Goal: Navigation & Orientation: Find specific page/section

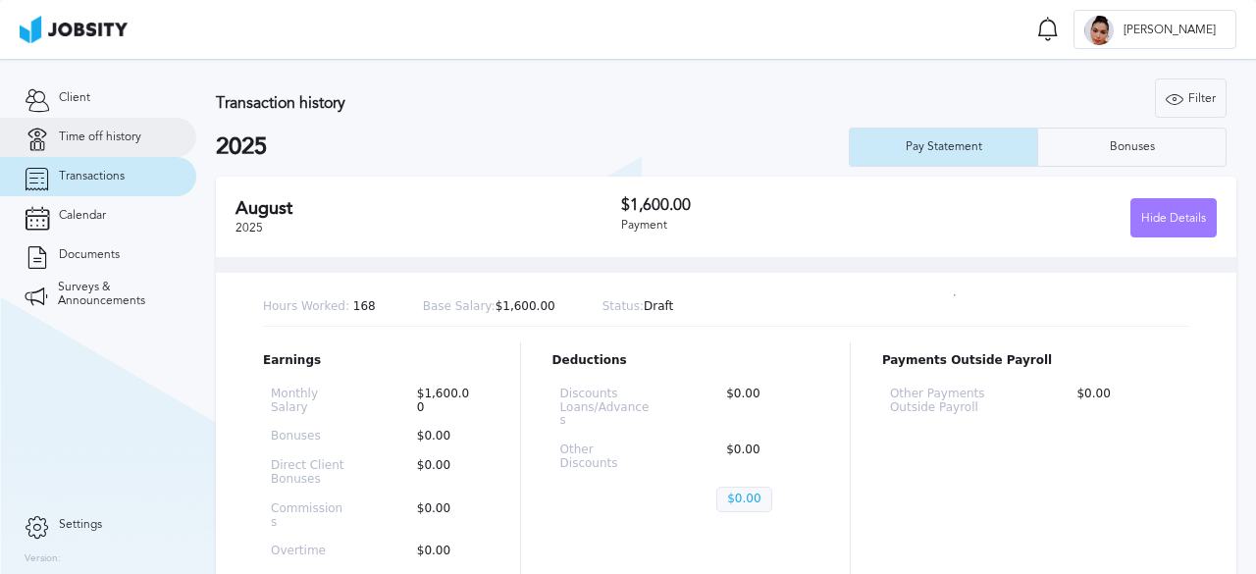
click at [120, 133] on span "Time off history" at bounding box center [100, 138] width 82 height 14
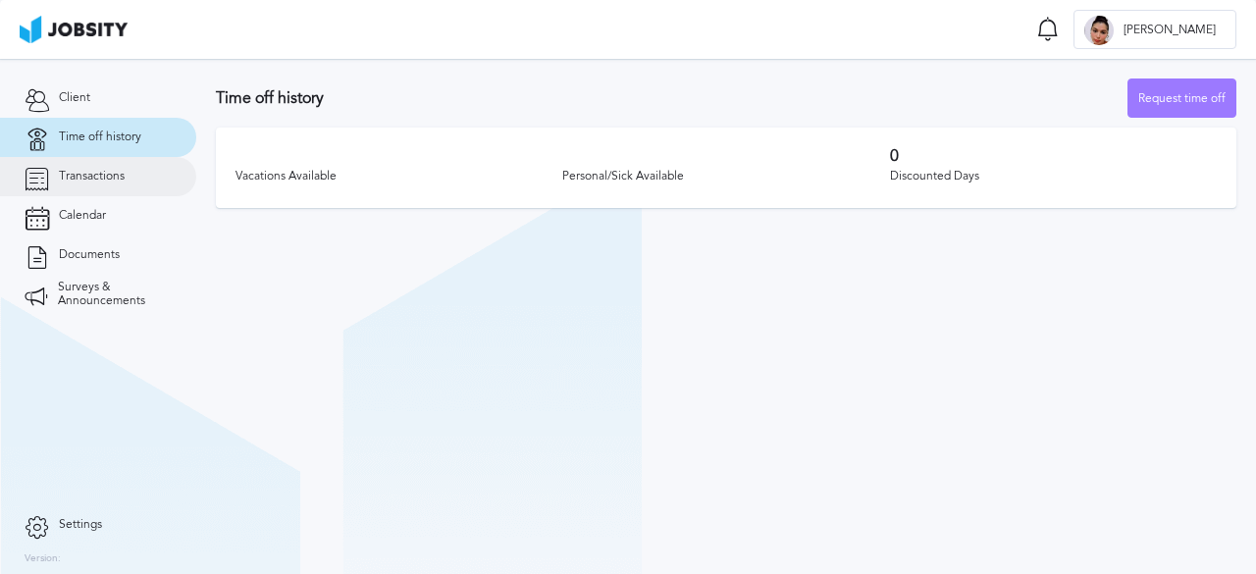
click at [75, 182] on span "Transactions" at bounding box center [92, 177] width 66 height 14
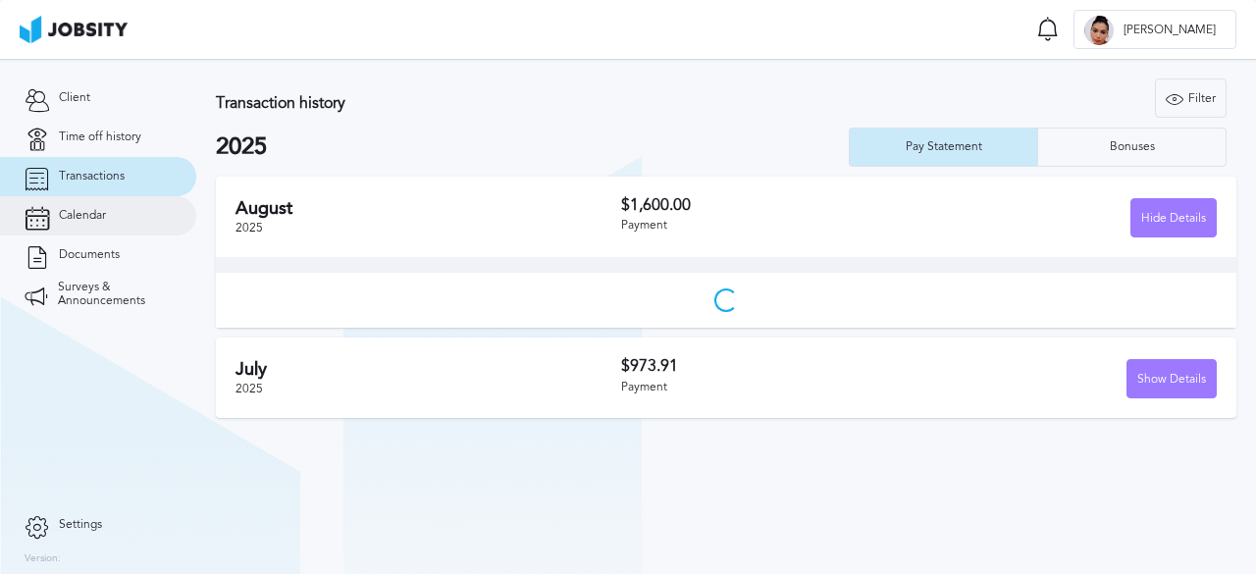
click at [91, 207] on link "Calendar" at bounding box center [98, 215] width 196 height 39
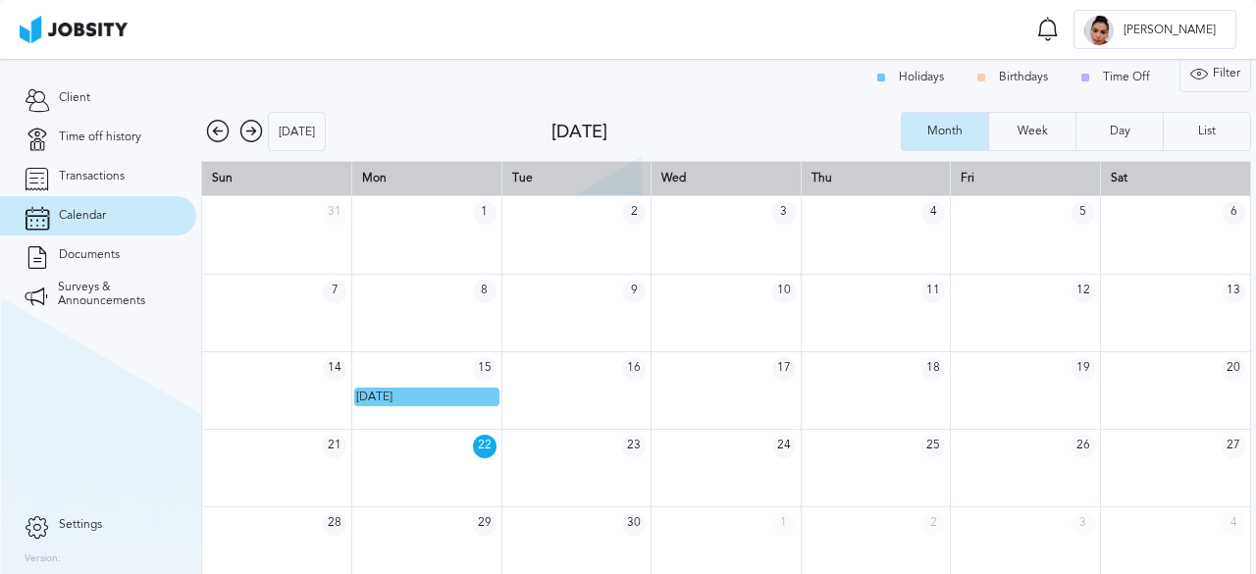
scroll to position [26, 0]
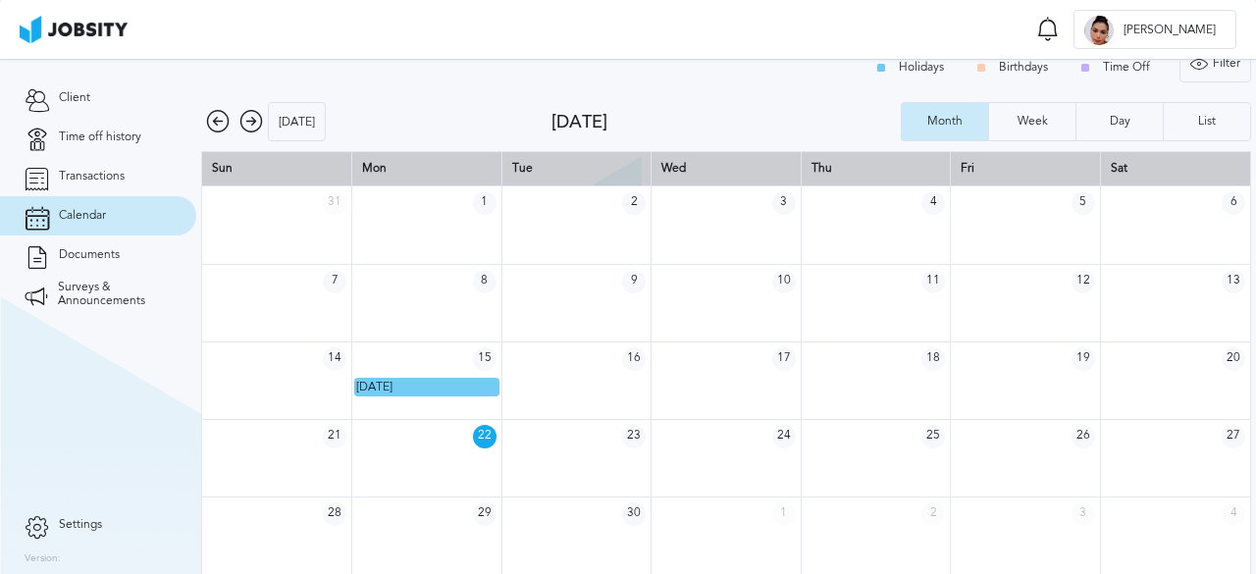
click at [1099, 68] on div "Holidays Birthdays Time Off" at bounding box center [1016, 67] width 306 height 39
click at [110, 185] on link "Transactions" at bounding box center [98, 176] width 196 height 39
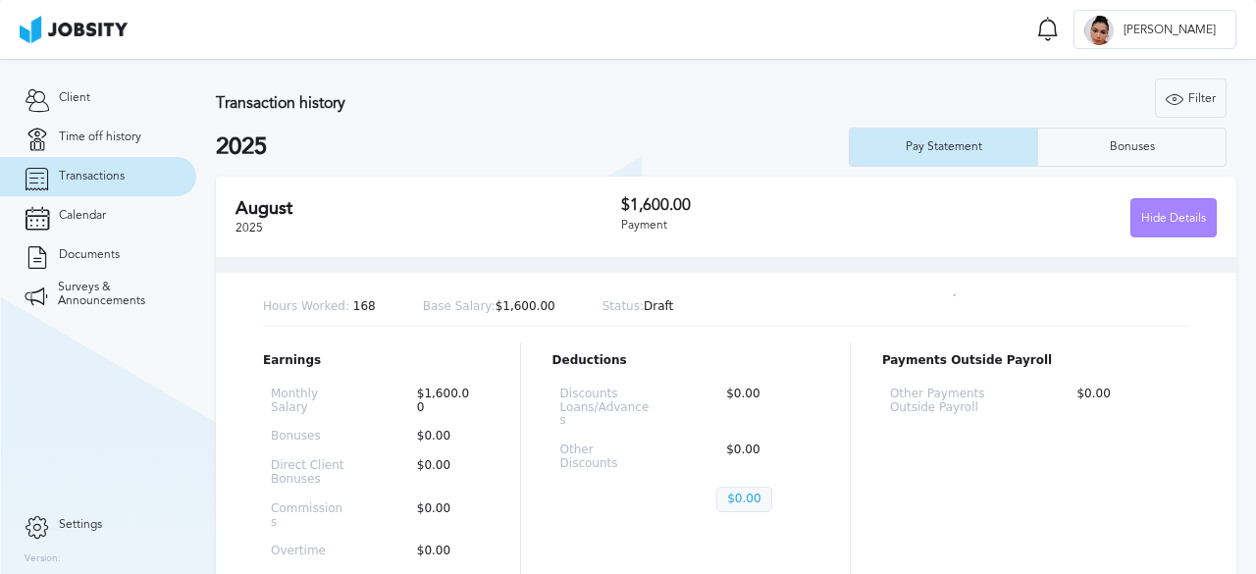
click at [1191, 223] on div "Hide Details" at bounding box center [1173, 218] width 84 height 39
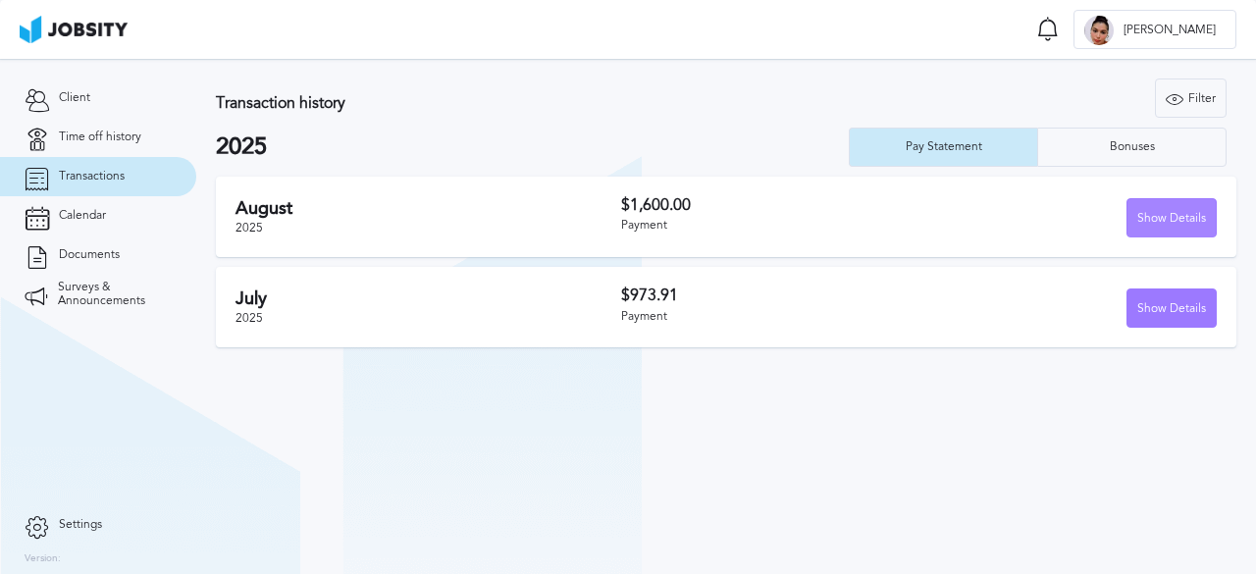
click at [1191, 223] on div "Show Details" at bounding box center [1171, 218] width 88 height 39
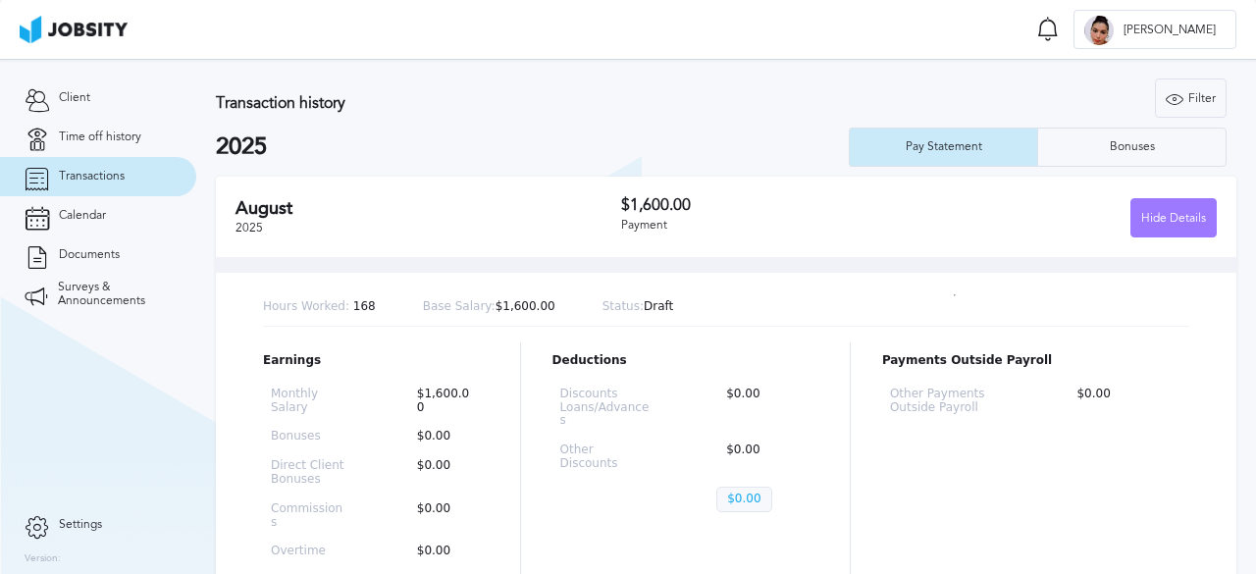
scroll to position [341, 0]
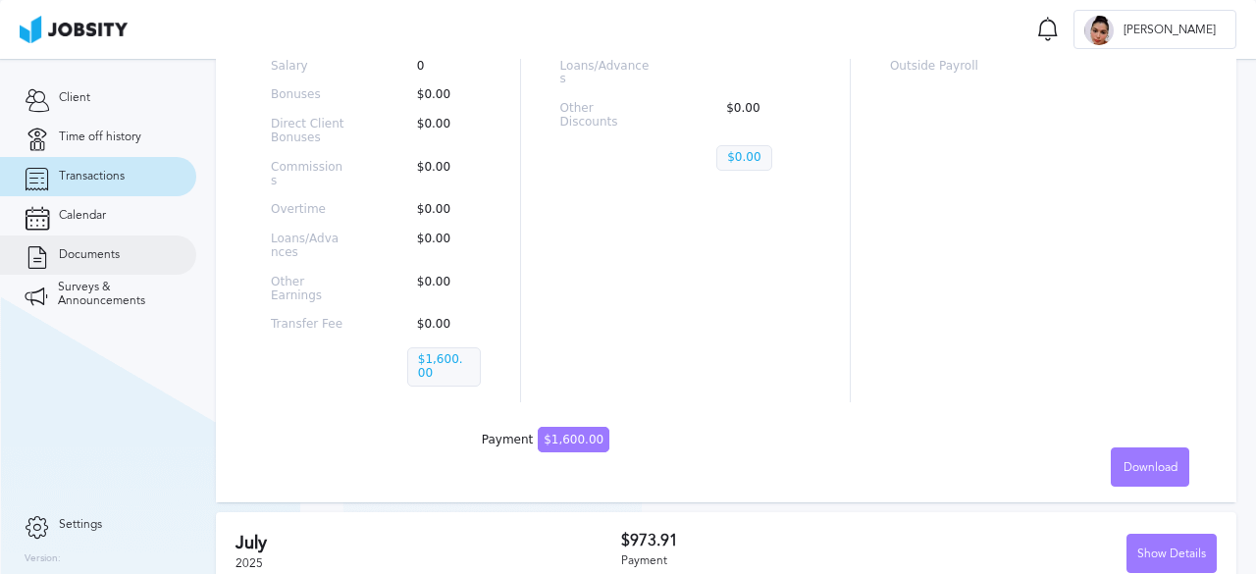
click at [98, 241] on link "Documents" at bounding box center [98, 254] width 196 height 39
